Goal: Task Accomplishment & Management: Complete application form

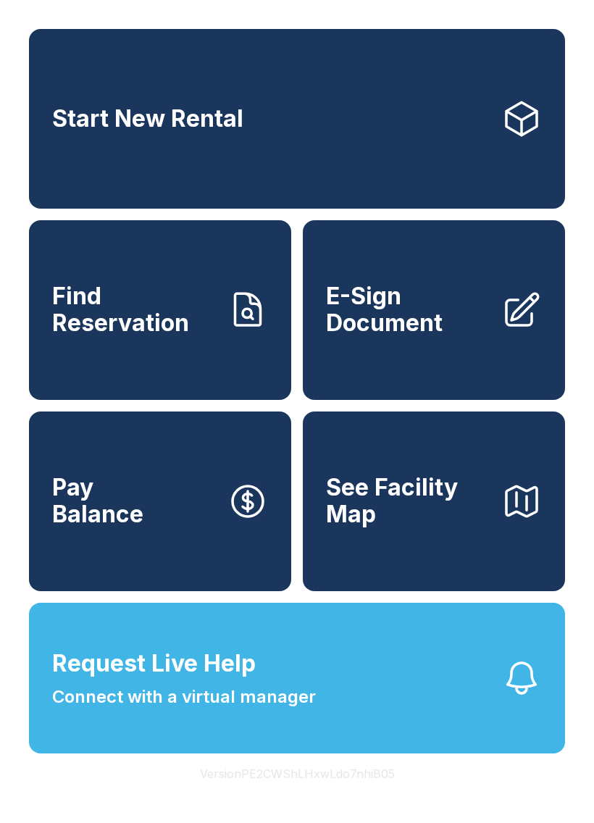
click at [266, 707] on span "Request Live Help Connect with a virtual manager" at bounding box center [184, 678] width 264 height 64
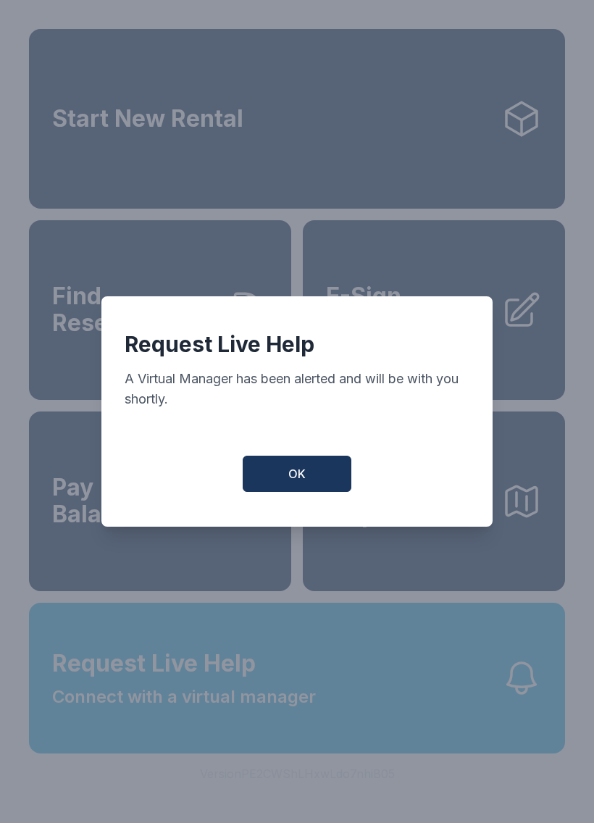
click at [266, 473] on button "OK" at bounding box center [297, 473] width 109 height 36
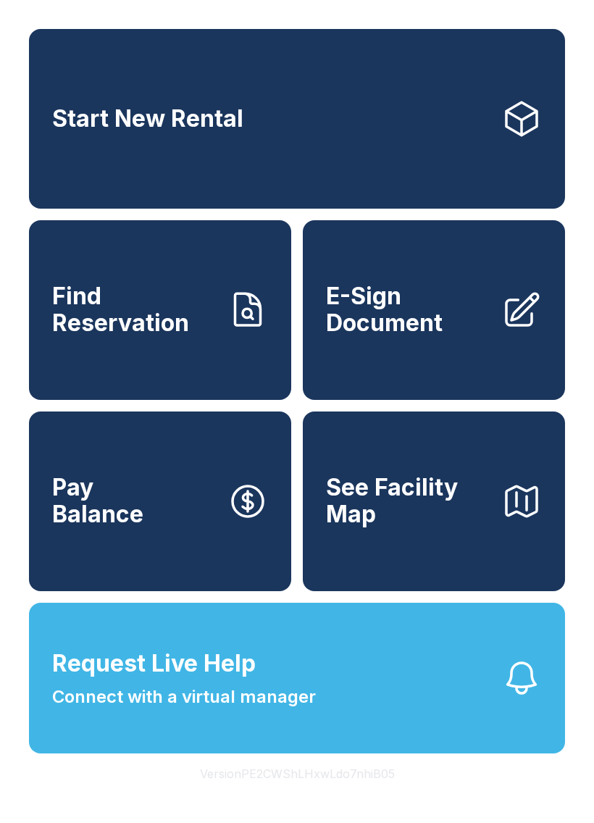
click at [266, 702] on span "Request Live Help Connect with a virtual manager" at bounding box center [184, 678] width 264 height 64
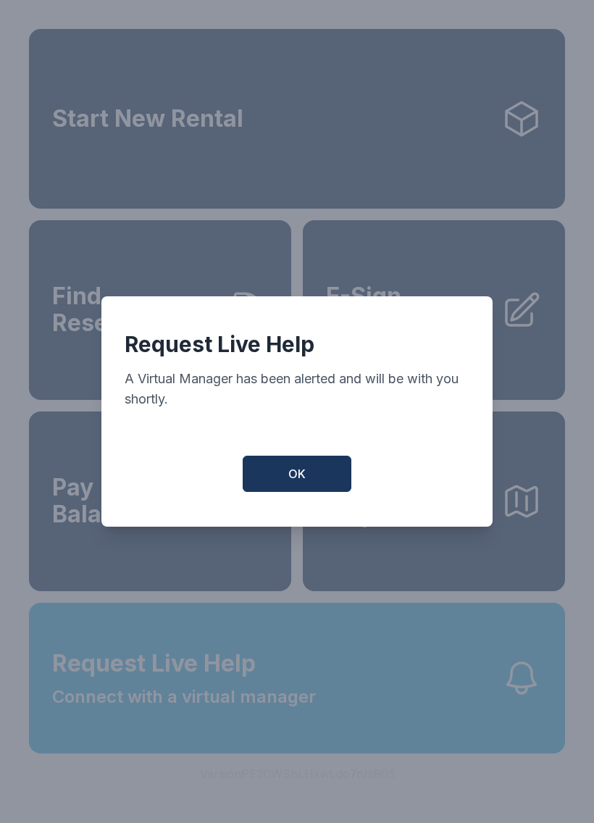
click at [297, 482] on span "OK" at bounding box center [296, 473] width 17 height 17
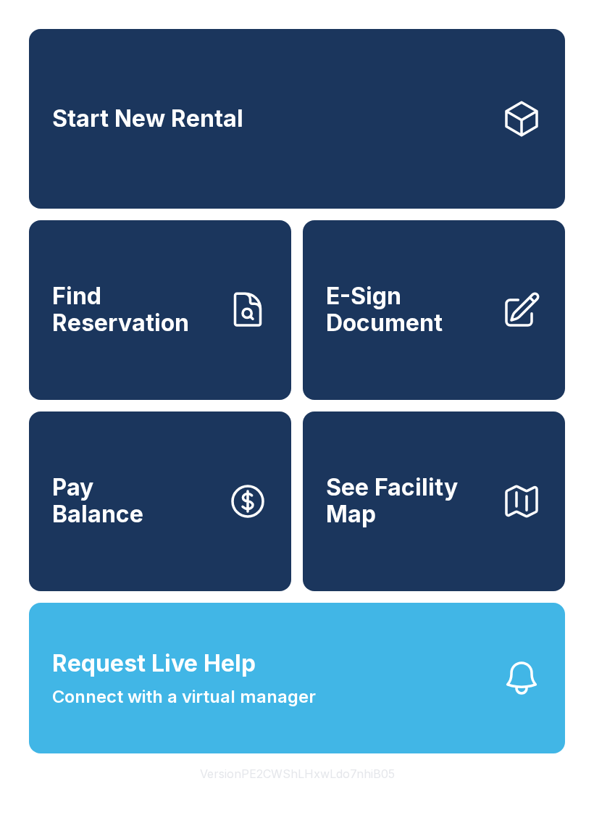
click at [427, 325] on span "E-Sign Document" at bounding box center [408, 309] width 164 height 53
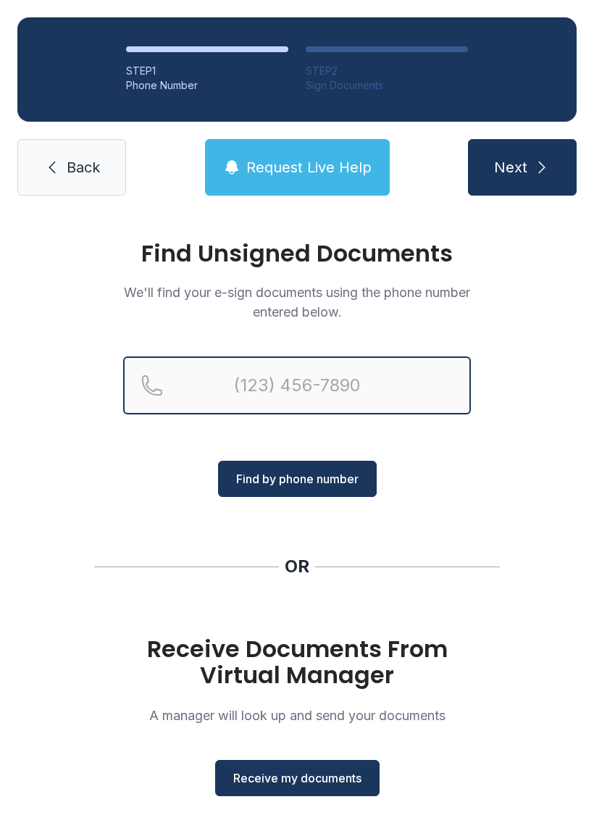
click at [261, 386] on input "Reservation phone number" at bounding box center [297, 385] width 348 height 58
type input "[PHONE_NUMBER]"
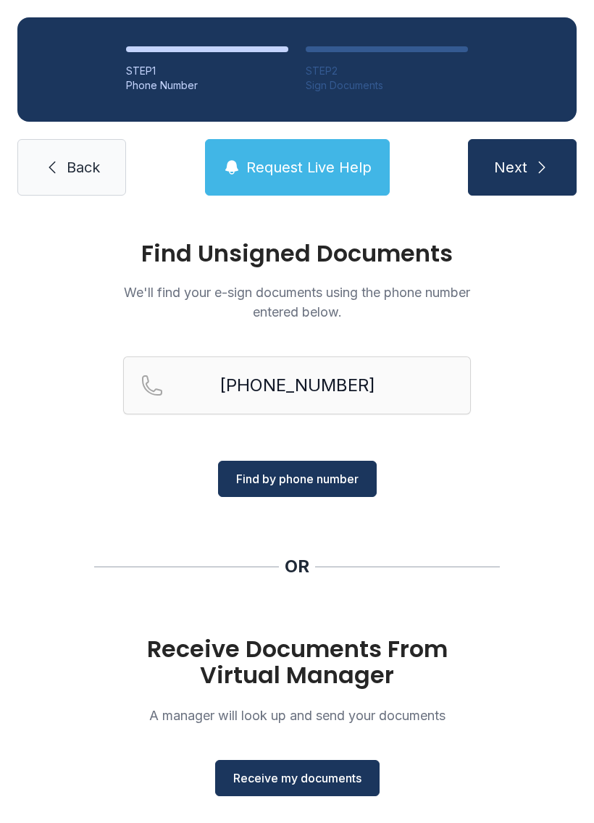
click at [314, 476] on span "Find by phone number" at bounding box center [297, 478] width 122 height 17
click at [300, 474] on span "Find by phone number" at bounding box center [297, 478] width 122 height 17
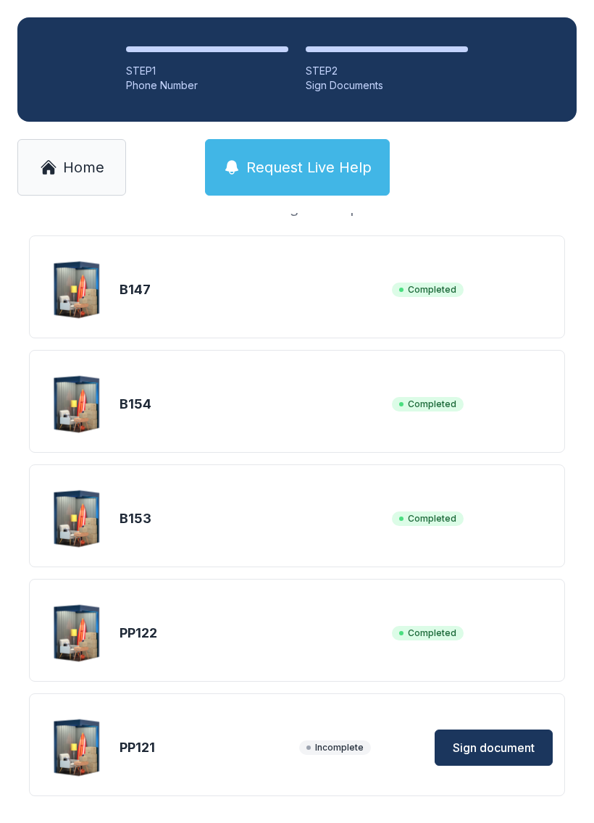
scroll to position [110, 0]
click at [518, 747] on span "Sign document" at bounding box center [494, 747] width 82 height 17
click at [94, 175] on span "Home" at bounding box center [83, 167] width 41 height 20
